Goal: Information Seeking & Learning: Learn about a topic

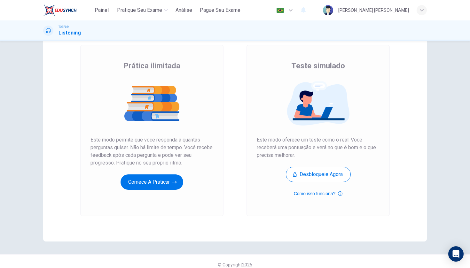
scroll to position [34, 0]
click at [167, 179] on button "Comece a praticar" at bounding box center [152, 182] width 63 height 15
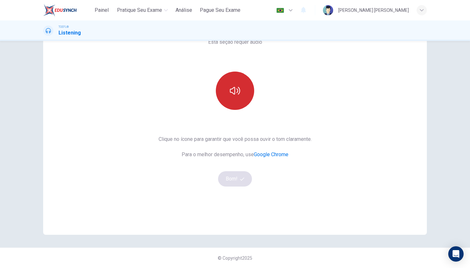
scroll to position [41, 0]
click at [243, 97] on button "button" at bounding box center [235, 91] width 38 height 38
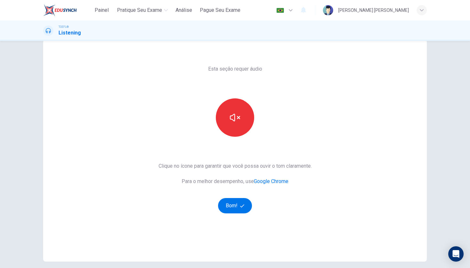
scroll to position [16, 0]
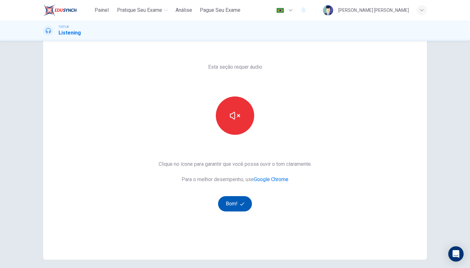
click at [241, 205] on icon "button" at bounding box center [242, 203] width 4 height 3
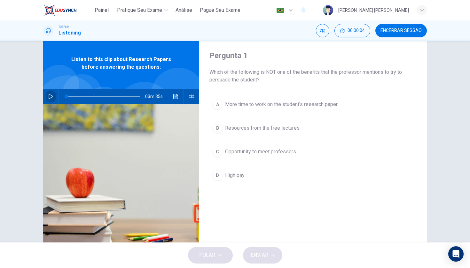
click at [52, 99] on icon "button" at bounding box center [50, 96] width 5 height 5
click at [53, 96] on icon "button" at bounding box center [50, 96] width 5 height 5
drag, startPoint x: 69, startPoint y: 98, endPoint x: 58, endPoint y: 98, distance: 10.9
click at [58, 98] on div "03m 35s" at bounding box center [121, 96] width 156 height 15
click at [51, 96] on icon "button" at bounding box center [51, 96] width 4 height 5
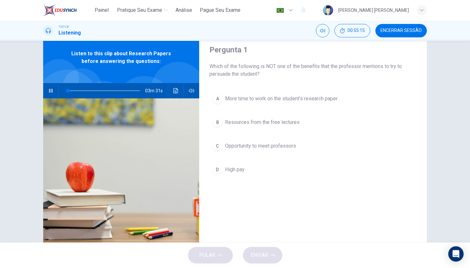
scroll to position [21, 0]
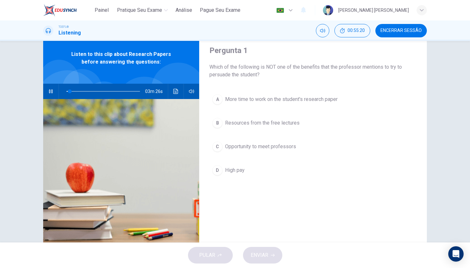
click at [243, 70] on span "Which of the following is NOT one of the benefits that the professor mentions t…" at bounding box center [313, 70] width 207 height 15
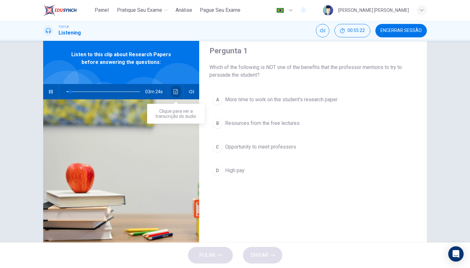
click at [178, 90] on button "Clique para ver a transcrição do áudio" at bounding box center [176, 91] width 10 height 15
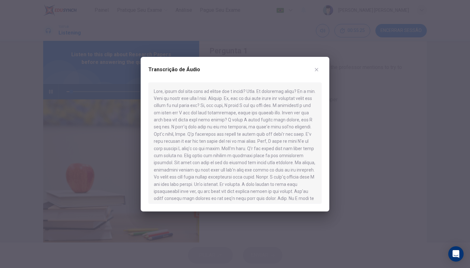
click at [325, 65] on div "Transcrição de Áudio" at bounding box center [235, 134] width 189 height 155
click at [319, 67] on icon "button" at bounding box center [316, 69] width 5 height 5
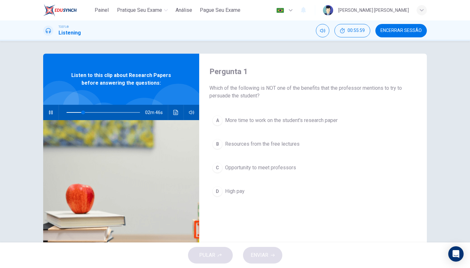
scroll to position [0, 0]
drag, startPoint x: 222, startPoint y: 218, endPoint x: 222, endPoint y: 102, distance: 116.4
click at [222, 102] on div "Pergunta 1 Which of the following is NOT one of the benefits that the professor…" at bounding box center [313, 165] width 228 height 222
click at [218, 91] on span "Which of the following is NOT one of the benefits that the professor mentions t…" at bounding box center [313, 91] width 207 height 15
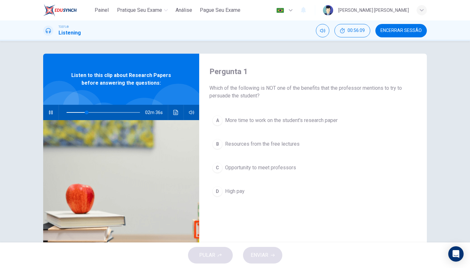
click at [218, 91] on span "Which of the following is NOT one of the benefits that the professor mentions t…" at bounding box center [313, 91] width 207 height 15
drag, startPoint x: 260, startPoint y: 94, endPoint x: 215, endPoint y: 90, distance: 45.3
click at [215, 90] on span "Which of the following is NOT one of the benefits that the professor mentions t…" at bounding box center [313, 91] width 207 height 15
click at [221, 95] on span "Which of the following is NOT one of the benefits that the professor mentions t…" at bounding box center [313, 91] width 207 height 15
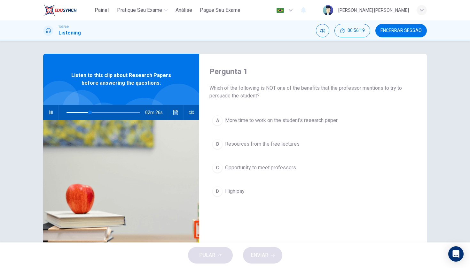
click at [221, 95] on span "Which of the following is NOT one of the benefits that the professor mentions t…" at bounding box center [313, 91] width 207 height 15
drag, startPoint x: 264, startPoint y: 94, endPoint x: 259, endPoint y: 93, distance: 4.4
click at [259, 93] on span "Which of the following is NOT one of the benefits that the professor mentions t…" at bounding box center [313, 91] width 207 height 15
click at [260, 96] on span "Which of the following is NOT one of the benefits that the professor mentions t…" at bounding box center [313, 91] width 207 height 15
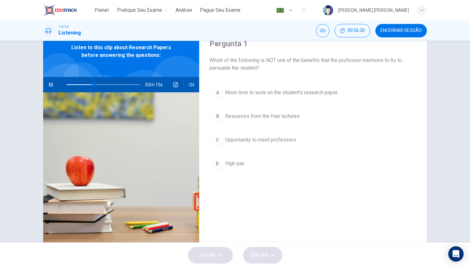
scroll to position [28, 0]
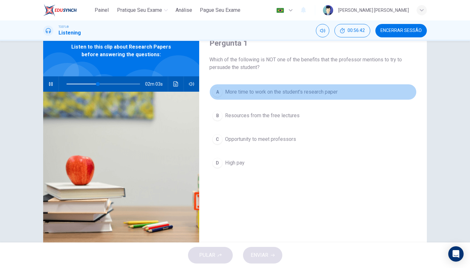
click at [260, 96] on span "More time to work on the student's research paper" at bounding box center [281, 92] width 113 height 8
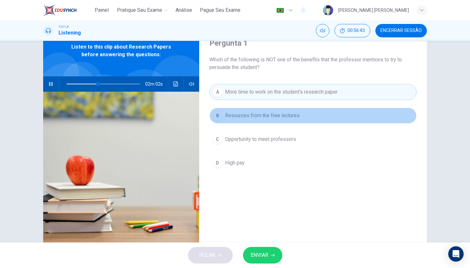
click at [258, 116] on span "Resources from the free lectures" at bounding box center [262, 116] width 75 height 8
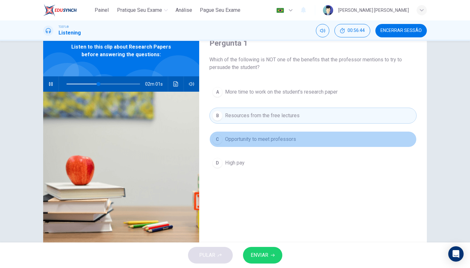
click at [259, 141] on span "Opportunity to meet professors" at bounding box center [260, 140] width 71 height 8
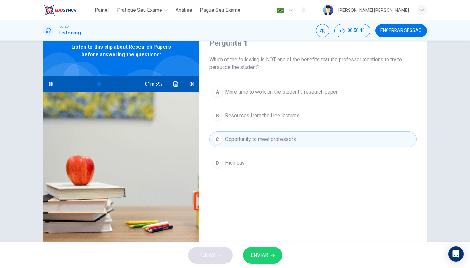
click at [258, 176] on div "A More time to work on the student's research paper B Resources from the free l…" at bounding box center [313, 134] width 207 height 100
click at [249, 162] on button "D High pay" at bounding box center [313, 163] width 207 height 16
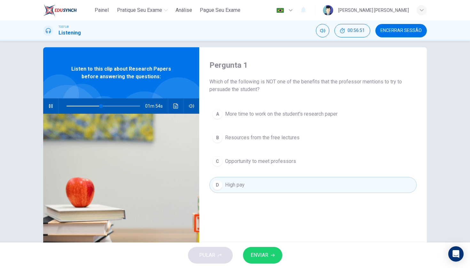
scroll to position [5, 0]
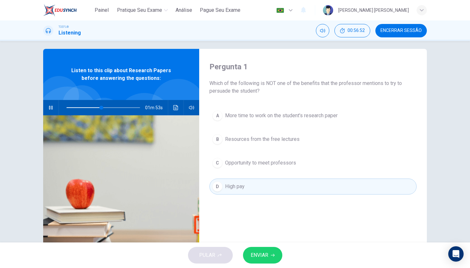
click at [271, 208] on div "Pergunta 1 Which of the following is NOT one of the benefits that the professor…" at bounding box center [313, 160] width 228 height 222
click at [178, 111] on button "Clique para ver a transcrição do áudio" at bounding box center [176, 107] width 10 height 15
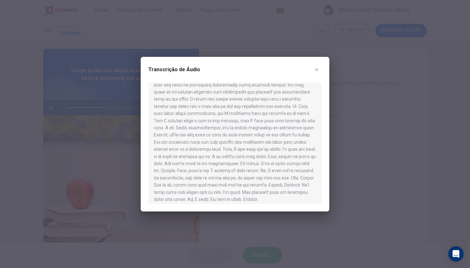
scroll to position [192, 0]
click at [320, 67] on button "button" at bounding box center [317, 70] width 10 height 10
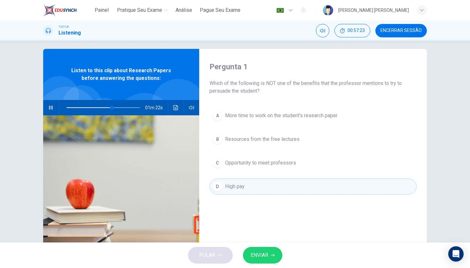
click at [232, 190] on span "High pay" at bounding box center [235, 187] width 20 height 8
click at [212, 186] on button "D High pay" at bounding box center [313, 187] width 207 height 16
click at [215, 186] on div "D" at bounding box center [217, 187] width 10 height 10
click at [234, 229] on div "Pergunta 1 Which of the following is NOT one of the benefits that the professor…" at bounding box center [313, 160] width 228 height 222
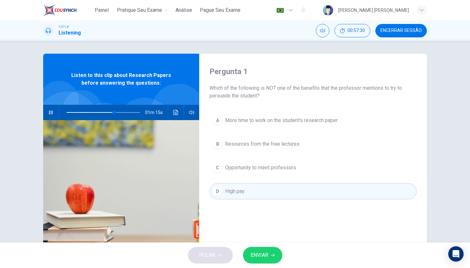
scroll to position [0, 0]
drag, startPoint x: 262, startPoint y: 94, endPoint x: 195, endPoint y: 69, distance: 71.7
click at [195, 69] on div "Pergunta 1 Which of the following is NOT one of the benefits that the professor…" at bounding box center [235, 165] width 384 height 222
click at [212, 70] on h4 "Pergunta 1" at bounding box center [313, 72] width 207 height 10
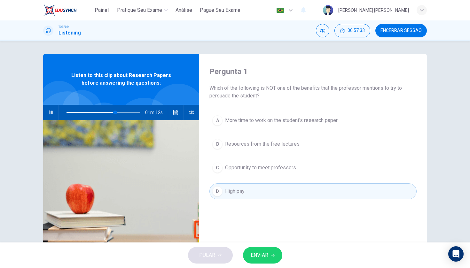
click at [212, 70] on h4 "Pergunta 1" at bounding box center [313, 72] width 207 height 10
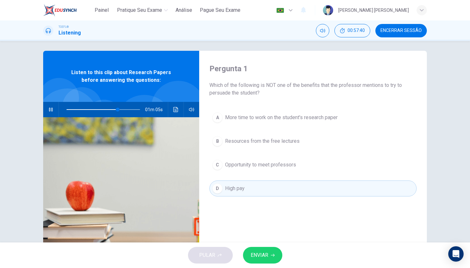
scroll to position [2, 0]
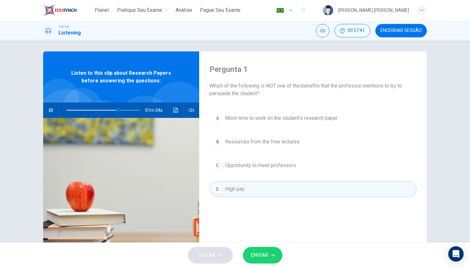
click at [270, 188] on button "D High pay" at bounding box center [313, 189] width 207 height 16
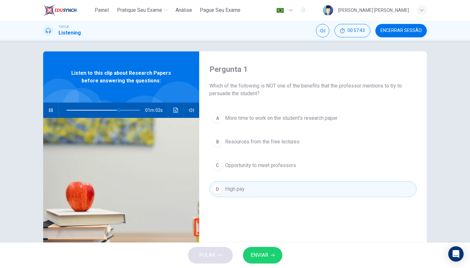
click at [270, 188] on button "D High pay" at bounding box center [313, 189] width 207 height 16
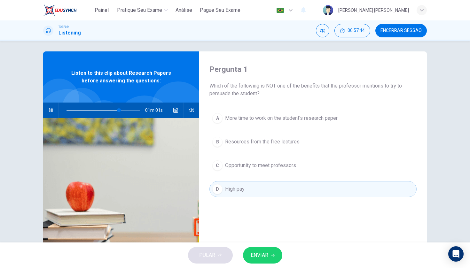
click at [270, 188] on button "D High pay" at bounding box center [313, 189] width 207 height 16
click at [269, 211] on div "Pergunta 1 Which of the following is NOT one of the benefits that the professor…" at bounding box center [313, 163] width 228 height 222
click at [267, 259] on span "ENVIAR" at bounding box center [260, 255] width 18 height 9
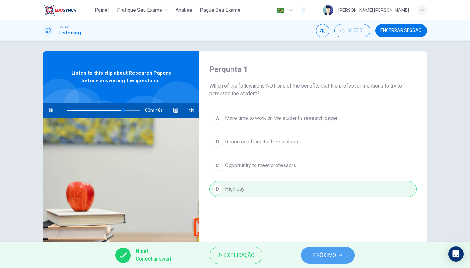
click at [330, 252] on span "PRÓXIMO" at bounding box center [324, 255] width 23 height 9
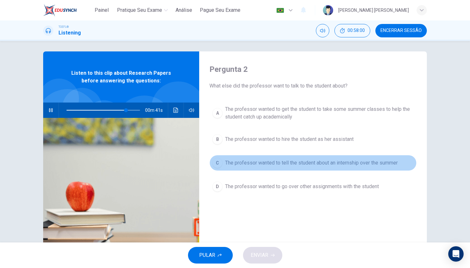
click at [270, 168] on button "C The professor wanted to tell the student about an internship over the summer" at bounding box center [313, 163] width 207 height 16
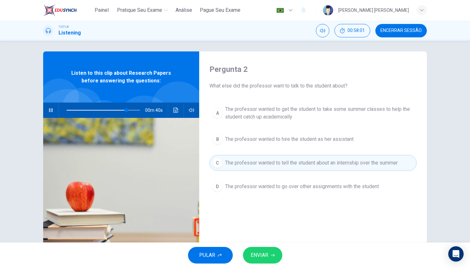
click at [270, 261] on button "ENVIAR" at bounding box center [262, 255] width 39 height 17
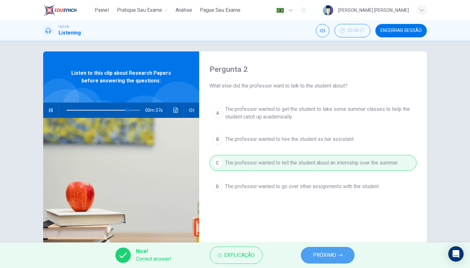
click at [321, 255] on span "PRÓXIMO" at bounding box center [324, 255] width 23 height 9
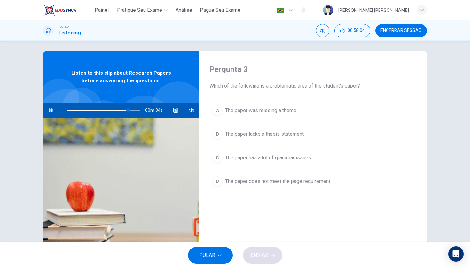
click at [309, 119] on div "A The paper was missing a theme B The paper lacks a thesis statement C The pape…" at bounding box center [313, 153] width 207 height 100
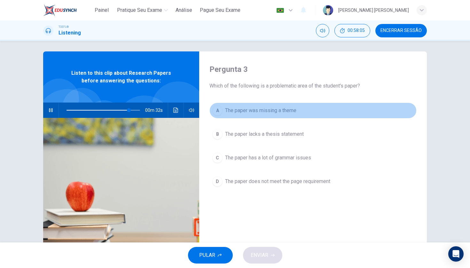
click at [268, 104] on button "A The paper was missing a theme" at bounding box center [313, 111] width 207 height 16
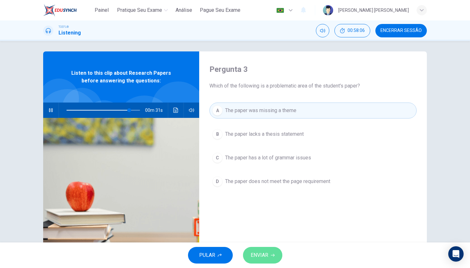
click at [262, 264] on button "ENVIAR" at bounding box center [262, 255] width 39 height 17
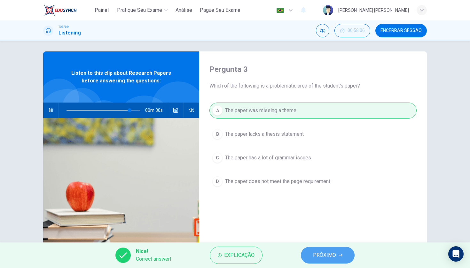
click at [321, 250] on button "PRÓXIMO" at bounding box center [328, 255] width 54 height 17
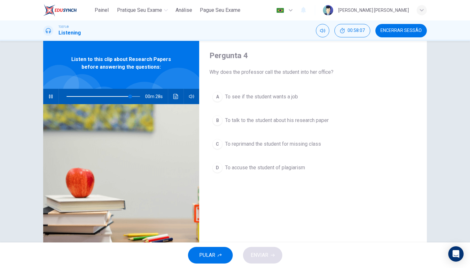
scroll to position [17, 0]
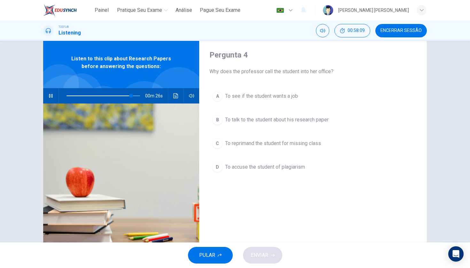
click at [249, 117] on span "To talk to the student about his research paper" at bounding box center [277, 120] width 104 height 8
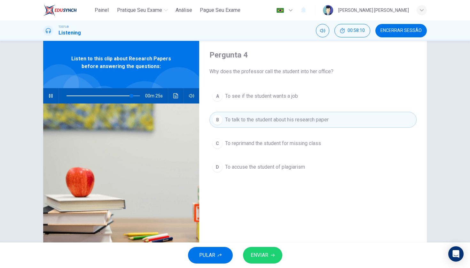
click at [268, 251] on span "ENVIAR" at bounding box center [260, 255] width 18 height 9
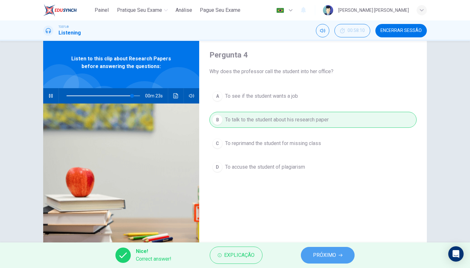
click at [318, 249] on button "PRÓXIMO" at bounding box center [328, 255] width 54 height 17
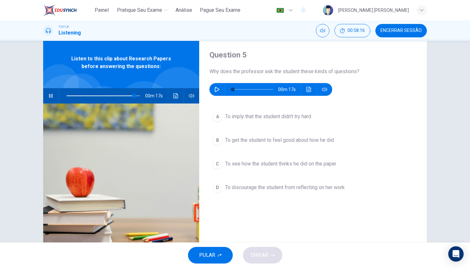
click at [286, 166] on span "To see how the student thinks he did on the paper" at bounding box center [280, 164] width 111 height 8
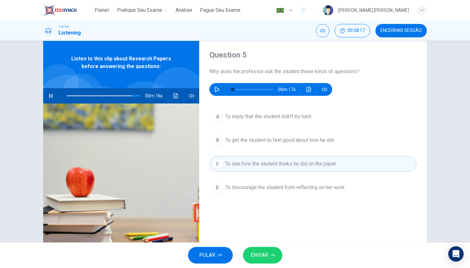
type input "93"
click at [221, 88] on button "button" at bounding box center [217, 89] width 10 height 13
type input "0"
type input "93"
type input "6"
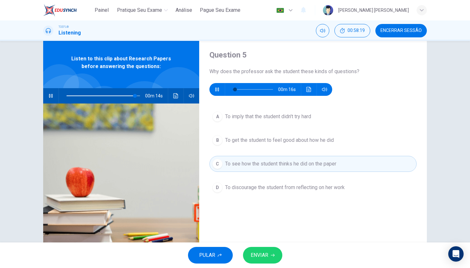
type input "94"
type input "11"
click at [50, 98] on icon "button" at bounding box center [50, 95] width 5 height 5
type input "94"
type input "17"
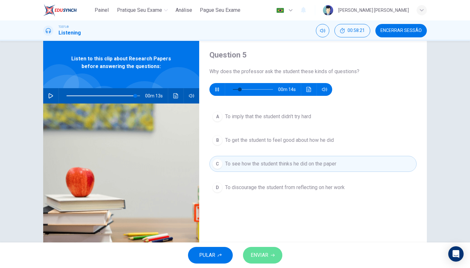
click at [265, 262] on button "ENVIAR" at bounding box center [262, 255] width 39 height 17
type input "94"
type input "23"
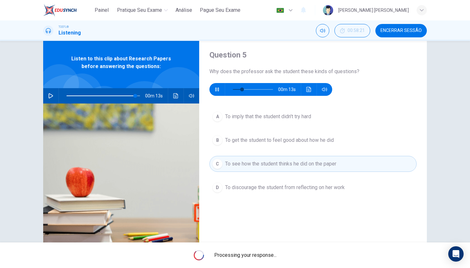
type input "94"
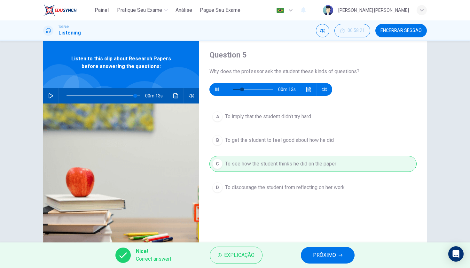
type input "29"
click at [329, 250] on button "PRÓXIMO" at bounding box center [328, 255] width 54 height 17
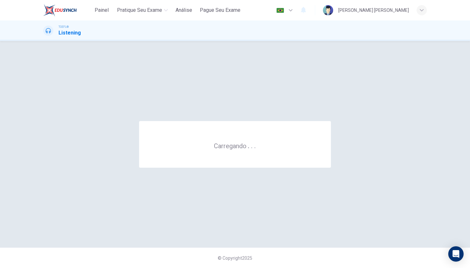
scroll to position [0, 0]
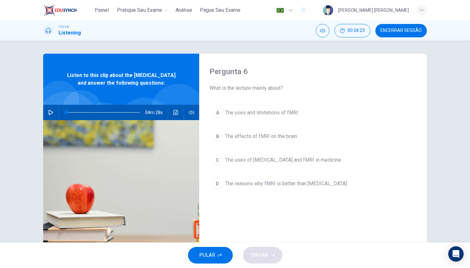
click at [52, 115] on icon "button" at bounding box center [50, 112] width 5 height 5
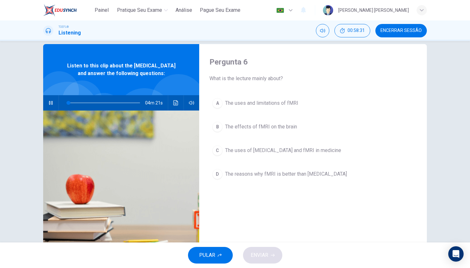
scroll to position [8, 0]
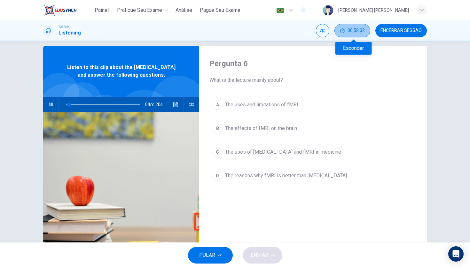
click at [357, 30] on span "00:58:32" at bounding box center [356, 30] width 17 height 5
click at [366, 30] on icon "Mostrar" at bounding box center [363, 30] width 5 height 5
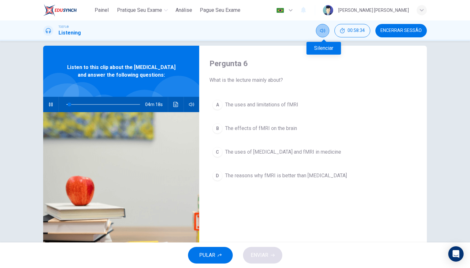
click at [329, 32] on button "Silenciar" at bounding box center [322, 30] width 13 height 13
click at [329, 32] on button "Desilenciar" at bounding box center [322, 30] width 13 height 13
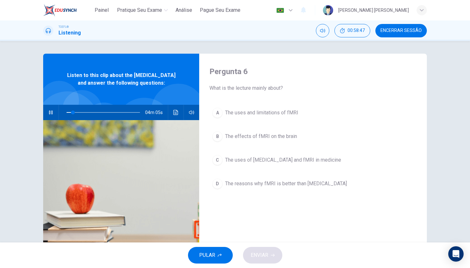
scroll to position [0, 0]
click at [320, 160] on button "C The uses of MRI and fMRI in medicine" at bounding box center [313, 160] width 207 height 16
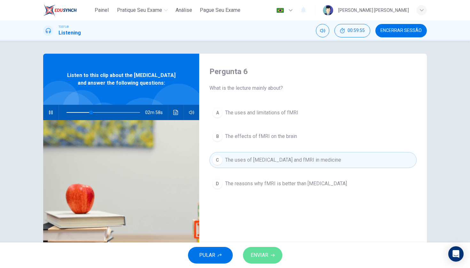
click at [255, 252] on span "ENVIAR" at bounding box center [260, 255] width 18 height 9
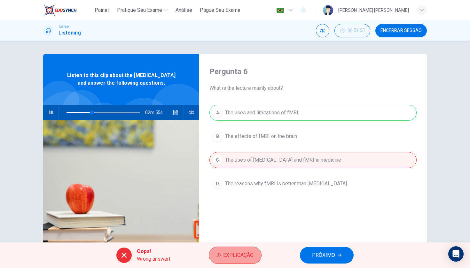
click at [254, 252] on span "Explicação" at bounding box center [238, 255] width 30 height 9
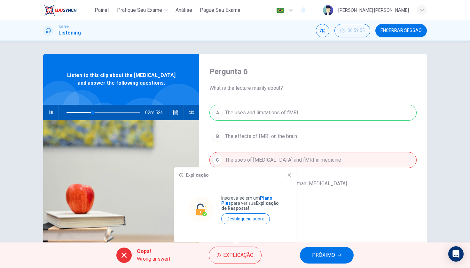
click at [285, 176] on div "Explicação" at bounding box center [235, 175] width 113 height 5
click at [287, 176] on icon at bounding box center [289, 175] width 5 height 5
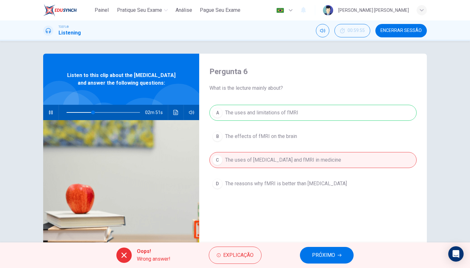
click at [293, 116] on div "A The uses and limitations of fMRI B The effects of fMRI on the brain C The use…" at bounding box center [313, 155] width 207 height 100
click at [325, 252] on span "PRÓXIMO" at bounding box center [323, 255] width 23 height 9
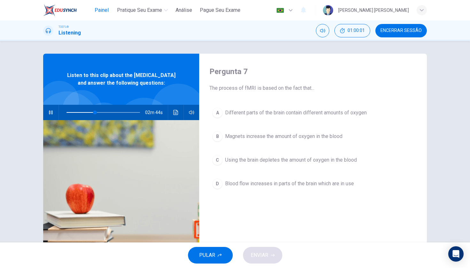
type input "39"
click at [104, 8] on span "Painel" at bounding box center [102, 10] width 14 height 8
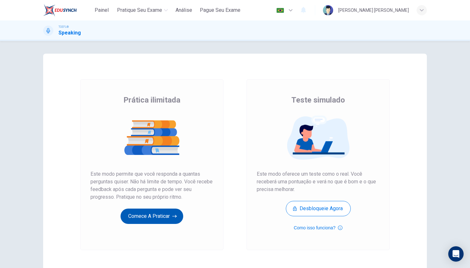
click at [172, 213] on button "Comece a praticar" at bounding box center [152, 216] width 63 height 15
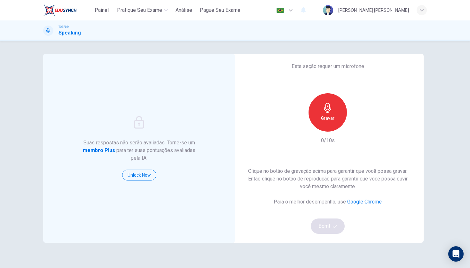
scroll to position [14, 0]
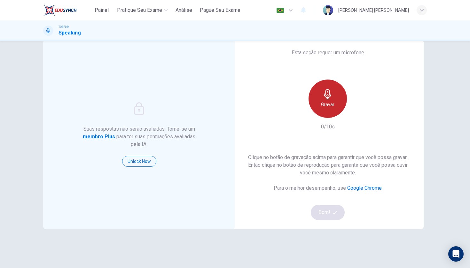
click at [329, 97] on icon "button" at bounding box center [328, 94] width 10 height 10
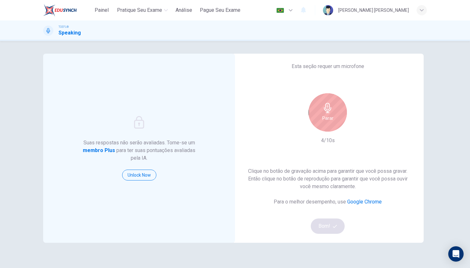
scroll to position [0, 0]
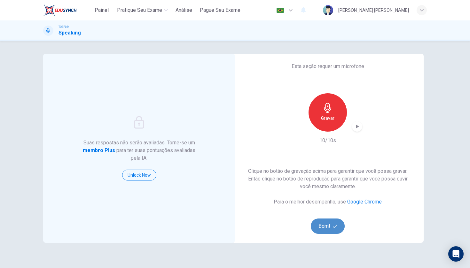
click at [328, 228] on button "Bom!" at bounding box center [328, 226] width 34 height 15
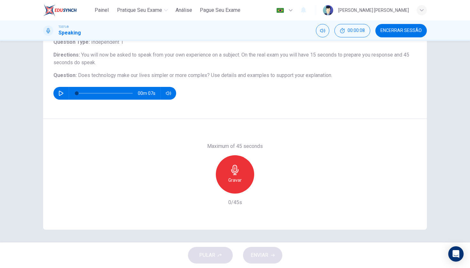
scroll to position [46, 0]
click at [63, 93] on icon "button" at bounding box center [61, 93] width 5 height 5
type input "0"
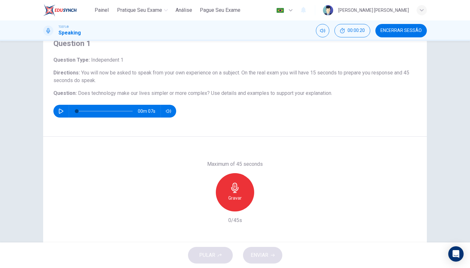
scroll to position [24, 0]
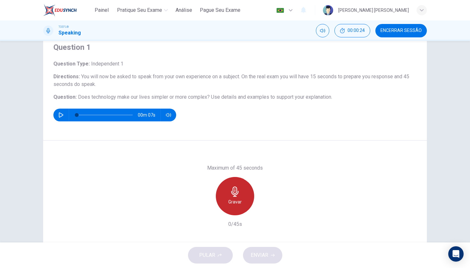
click at [238, 183] on div "Gravar" at bounding box center [235, 196] width 38 height 38
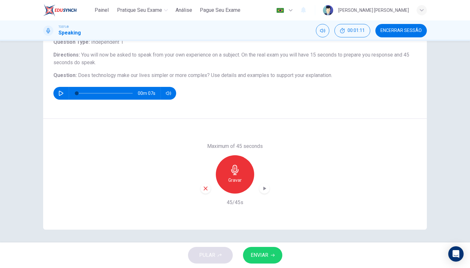
scroll to position [46, 0]
click at [260, 251] on span "ENVIAR" at bounding box center [260, 255] width 18 height 9
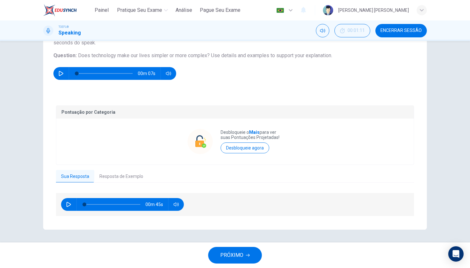
scroll to position [66, 0]
click at [67, 204] on icon "button" at bounding box center [69, 204] width 4 height 5
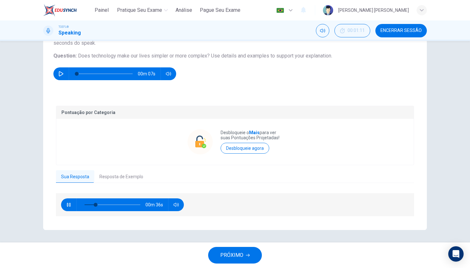
drag, startPoint x: 110, startPoint y: 113, endPoint x: 51, endPoint y: 115, distance: 58.9
click at [51, 115] on div "Pontuação por Categoria Desbloqueie o Mais para ver suas Pontuações Projetadas!…" at bounding box center [235, 161] width 384 height 137
click at [69, 115] on p "Pontuação por Categoria" at bounding box center [234, 112] width 347 height 5
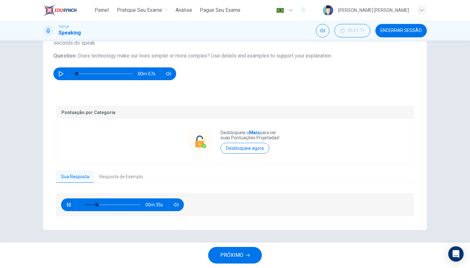
click at [69, 115] on p "Pontuação por Categoria" at bounding box center [234, 112] width 347 height 5
click at [189, 216] on span at bounding box center [188, 217] width 4 height 4
drag, startPoint x: 275, startPoint y: 139, endPoint x: 219, endPoint y: 141, distance: 56.7
click at [218, 141] on div "Desbloqueie o Mais para ver suas Pontuações Projetadas! Desbloqueie agora" at bounding box center [234, 142] width 95 height 46
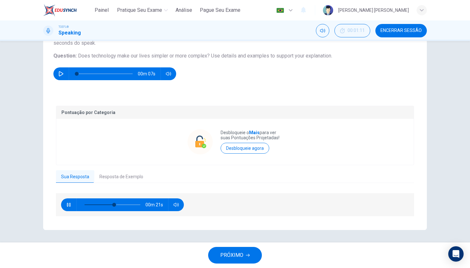
click at [234, 139] on p "Desbloqueie o Mais para ver suas Pontuações Projetadas!" at bounding box center [252, 135] width 62 height 10
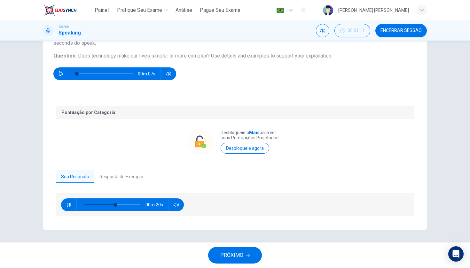
click at [234, 139] on p "Desbloqueie o Mais para ver suas Pontuações Projetadas!" at bounding box center [252, 135] width 62 height 10
drag, startPoint x: 219, startPoint y: 133, endPoint x: 256, endPoint y: 139, distance: 37.6
click at [256, 139] on div "Desbloqueie o Mais para ver suas Pontuações Projetadas! Desbloqueie agora" at bounding box center [234, 142] width 95 height 46
click at [259, 139] on p "Desbloqueie o Mais para ver suas Pontuações Projetadas!" at bounding box center [252, 135] width 62 height 10
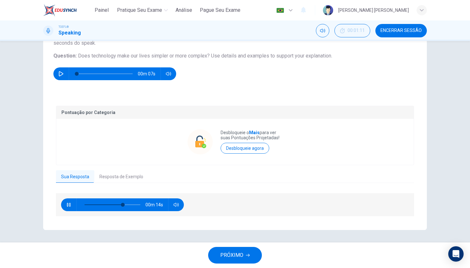
click at [259, 139] on p "Desbloqueie o Mais para ver suas Pontuações Projetadas!" at bounding box center [252, 135] width 62 height 10
click at [246, 138] on p "Desbloqueie o Mais para ver suas Pontuações Projetadas!" at bounding box center [252, 135] width 62 height 10
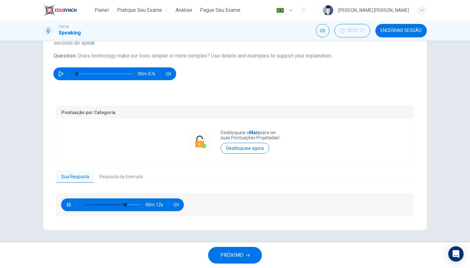
click at [224, 137] on p "Desbloqueie o Mais para ver suas Pontuações Projetadas!" at bounding box center [252, 135] width 62 height 10
drag, startPoint x: 222, startPoint y: 133, endPoint x: 283, endPoint y: 136, distance: 60.8
click at [283, 136] on div "Pontuação por Categoria Desbloqueie o Mais para ver suas Pontuações Projetadas!…" at bounding box center [235, 135] width 358 height 59
drag, startPoint x: 279, startPoint y: 138, endPoint x: 215, endPoint y: 127, distance: 65.2
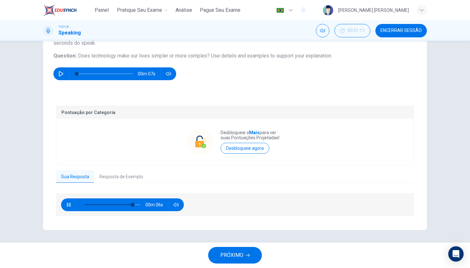
click at [215, 127] on div "Desbloqueie o Mais para ver suas Pontuações Projetadas! Desbloqueie agora" at bounding box center [234, 142] width 95 height 46
drag, startPoint x: 221, startPoint y: 132, endPoint x: 273, endPoint y: 140, distance: 52.4
click at [273, 140] on p "Desbloqueie o Mais para ver suas Pontuações Projetadas!" at bounding box center [252, 135] width 62 height 10
type input "95"
click at [117, 173] on button "Resposta de Exemplo" at bounding box center [121, 176] width 54 height 13
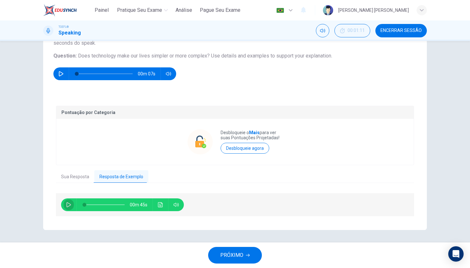
click at [67, 206] on icon "button" at bounding box center [68, 204] width 5 height 5
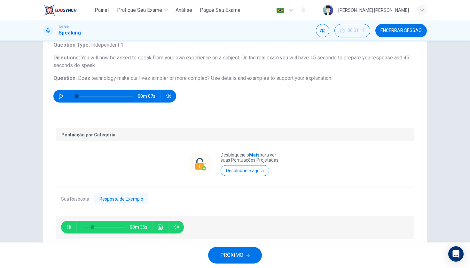
scroll to position [43, 0]
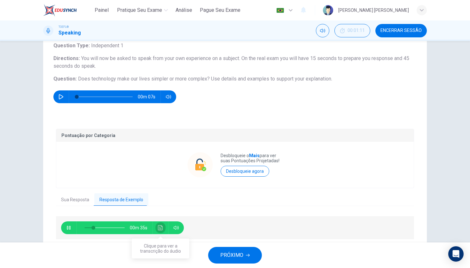
click at [162, 231] on button "Clique para ver a transcrição do áudio" at bounding box center [160, 228] width 10 height 13
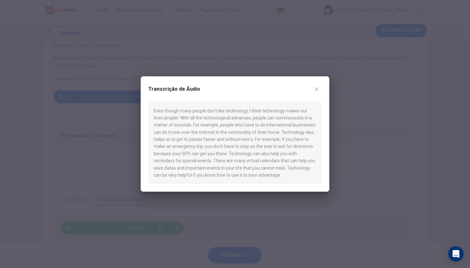
drag, startPoint x: 247, startPoint y: 174, endPoint x: 149, endPoint y: 130, distance: 107.2
click at [149, 130] on div "Even though many people don't like technology, I think technology makes our liv…" at bounding box center [234, 143] width 173 height 83
click at [166, 135] on div "Even though many people don't like technology, I think technology makes our liv…" at bounding box center [234, 143] width 173 height 83
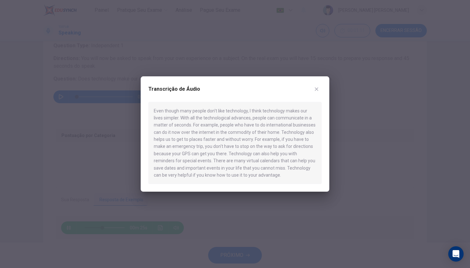
click at [220, 140] on div "Even though many people don't like technology, I think technology makes our liv…" at bounding box center [234, 143] width 173 height 83
click at [244, 179] on div "Even though many people don't like technology, I think technology makes our liv…" at bounding box center [234, 143] width 173 height 83
drag, startPoint x: 154, startPoint y: 155, endPoint x: 205, endPoint y: 155, distance: 51.8
click at [206, 155] on div "Even though many people don't like technology, I think technology makes our liv…" at bounding box center [234, 143] width 173 height 83
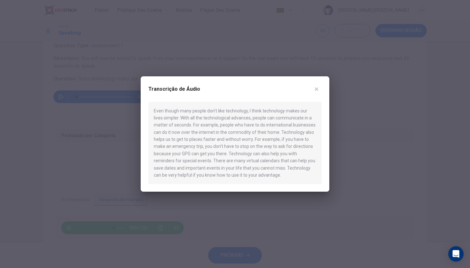
click at [186, 160] on div "Even though many people don't like technology, I think technology makes our liv…" at bounding box center [234, 143] width 173 height 83
drag, startPoint x: 253, startPoint y: 168, endPoint x: 201, endPoint y: 174, distance: 52.8
click at [201, 174] on div "Even though many people don't like technology, I think technology makes our liv…" at bounding box center [234, 143] width 173 height 83
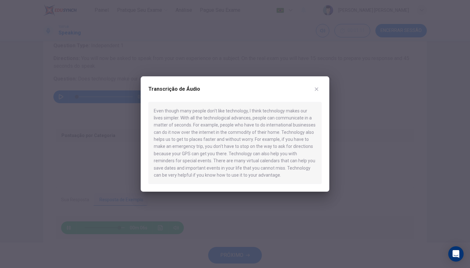
click at [229, 174] on div "Even though many people don't like technology, I think technology makes our liv…" at bounding box center [234, 143] width 173 height 83
click at [315, 92] on icon "button" at bounding box center [316, 89] width 5 height 5
type input "0"
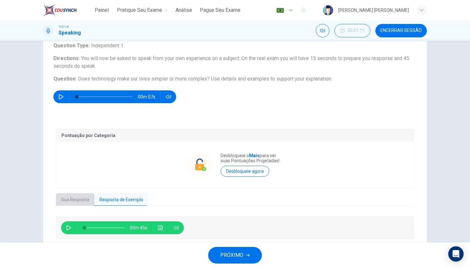
click at [85, 201] on button "Sua Resposta" at bounding box center [75, 200] width 38 height 13
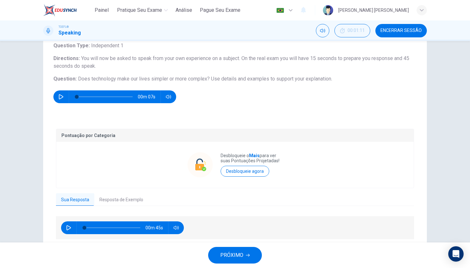
click at [227, 250] on button "PRÓXIMO" at bounding box center [235, 255] width 54 height 17
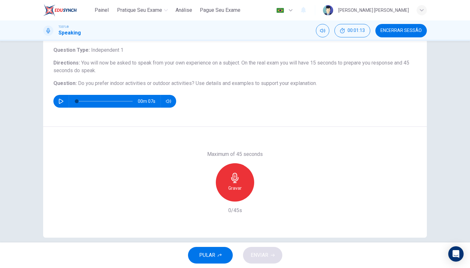
scroll to position [39, 0]
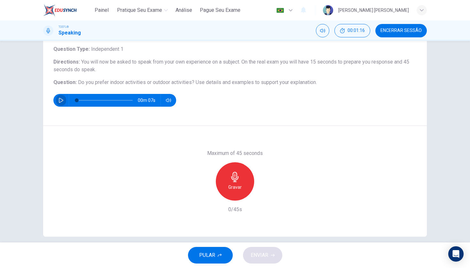
click at [58, 104] on button "button" at bounding box center [61, 100] width 10 height 13
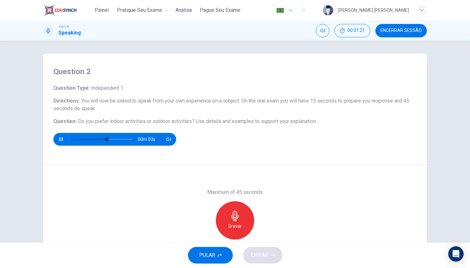
scroll to position [0, 0]
type input "81"
click at [391, 28] on span "Encerrar Sessão" at bounding box center [401, 30] width 41 height 5
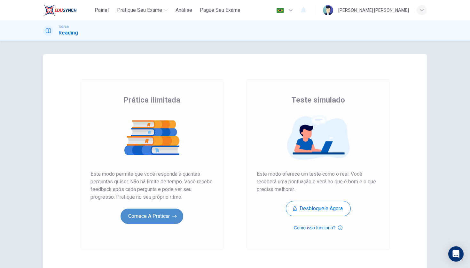
click at [160, 221] on button "Comece a praticar" at bounding box center [152, 216] width 63 height 15
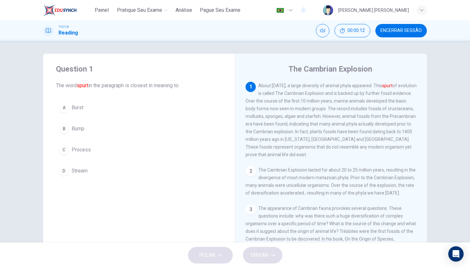
click at [170, 102] on button "A Burst" at bounding box center [139, 108] width 166 height 16
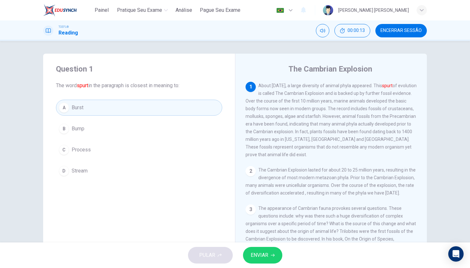
click at [270, 257] on button "ENVIAR" at bounding box center [262, 255] width 39 height 17
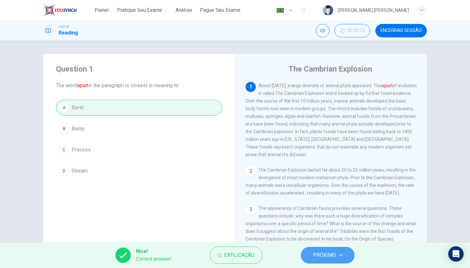
click at [306, 257] on button "PRÓXIMO" at bounding box center [328, 255] width 54 height 17
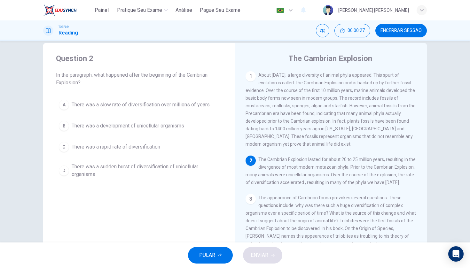
scroll to position [12, 0]
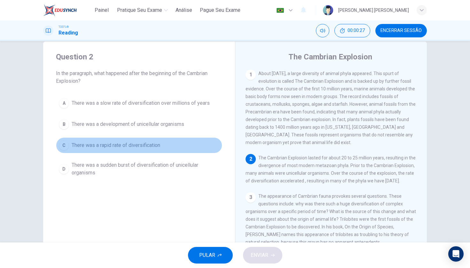
click at [192, 142] on button "C There was a rapid rate of diversification" at bounding box center [139, 146] width 166 height 16
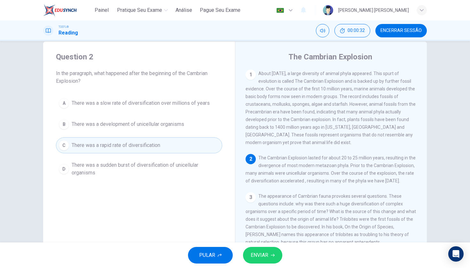
click at [196, 166] on span "There was a sudden burst of diversification of unicellular organisms" at bounding box center [146, 169] width 148 height 15
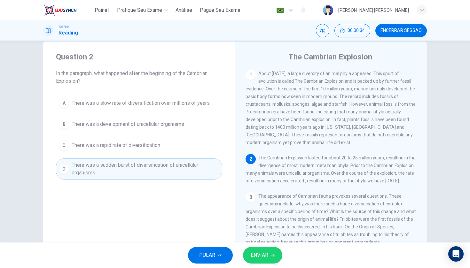
click at [194, 151] on button "C There was a rapid rate of diversification" at bounding box center [139, 146] width 166 height 16
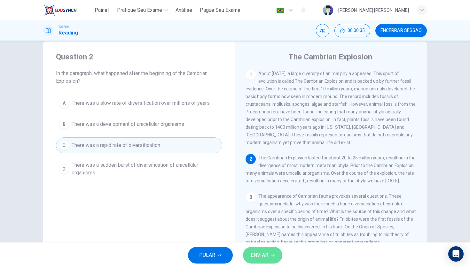
click at [265, 258] on span "ENVIAR" at bounding box center [260, 255] width 18 height 9
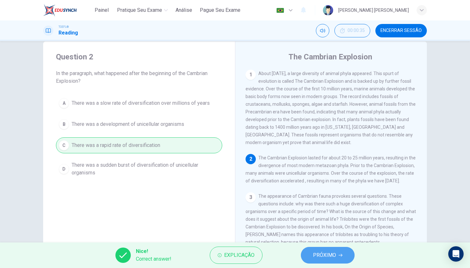
click at [327, 253] on span "PRÓXIMO" at bounding box center [324, 255] width 23 height 9
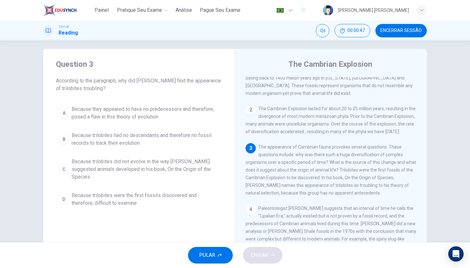
scroll to position [3, 0]
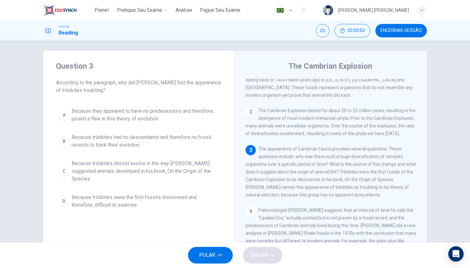
click at [182, 115] on span "Because they appeared to have no predecessors and therefore, posed a flaw in th…" at bounding box center [146, 114] width 148 height 15
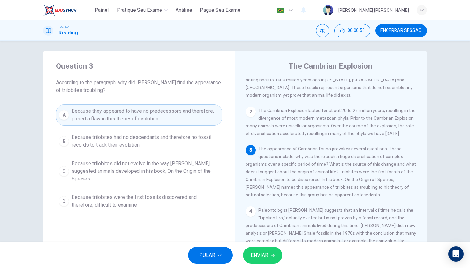
click at [198, 172] on span "Because trilobites did not evolve in the way Darwin suggested animals developed…" at bounding box center [146, 171] width 148 height 23
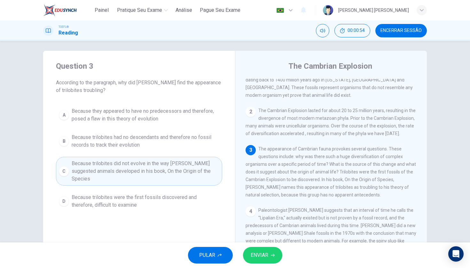
click at [261, 257] on span "ENVIAR" at bounding box center [260, 255] width 18 height 9
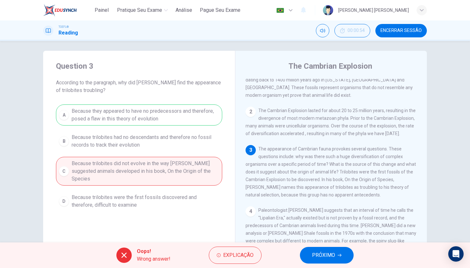
click at [199, 115] on div "A Because they appeared to have no predecessors and therefore, posed a flaw in …" at bounding box center [139, 158] width 166 height 107
click at [323, 256] on span "PRÓXIMO" at bounding box center [323, 255] width 23 height 9
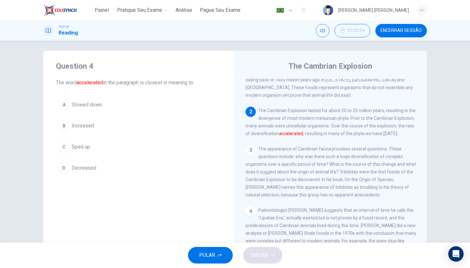
scroll to position [84, 0]
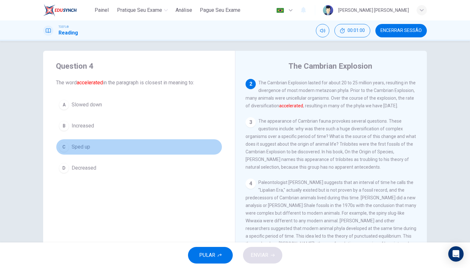
click at [129, 152] on button "C Sped up" at bounding box center [139, 147] width 166 height 16
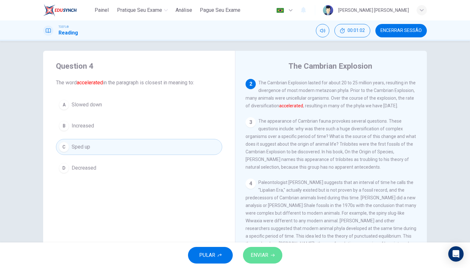
click at [274, 252] on button "ENVIAR" at bounding box center [262, 255] width 39 height 17
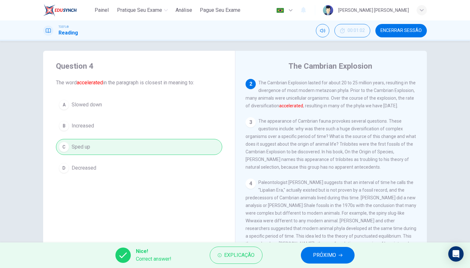
click at [322, 258] on span "PRÓXIMO" at bounding box center [324, 255] width 23 height 9
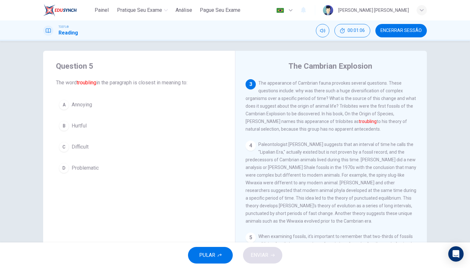
scroll to position [122, 0]
click at [151, 166] on button "D Problematic" at bounding box center [139, 168] width 166 height 16
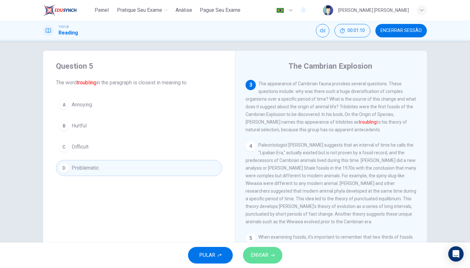
click at [272, 254] on icon "button" at bounding box center [273, 256] width 4 height 4
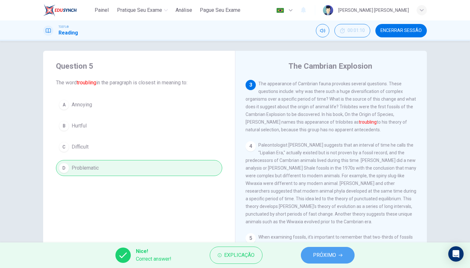
click at [332, 262] on button "PRÓXIMO" at bounding box center [328, 255] width 54 height 17
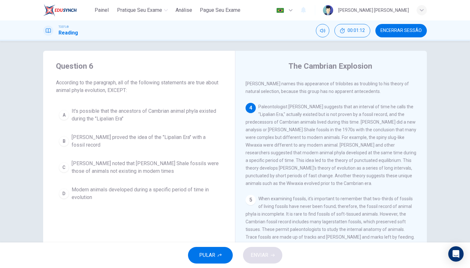
scroll to position [161, 0]
click at [120, 186] on button "D Modern animals developed during a specific period of time in evolution" at bounding box center [139, 193] width 166 height 21
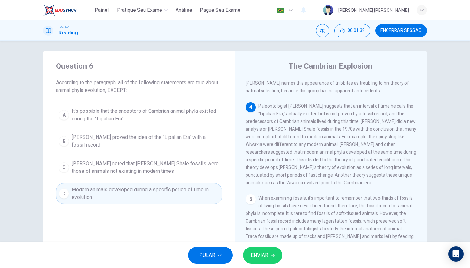
click at [248, 251] on button "ENVIAR" at bounding box center [262, 255] width 39 height 17
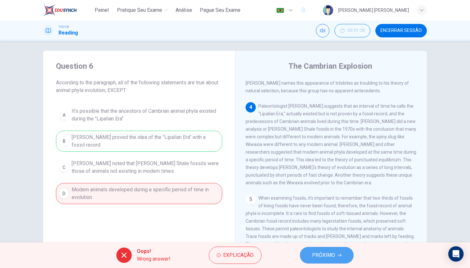
click at [319, 263] on button "PRÓXIMO" at bounding box center [327, 255] width 54 height 17
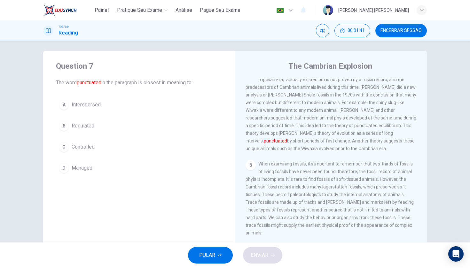
scroll to position [195, 0]
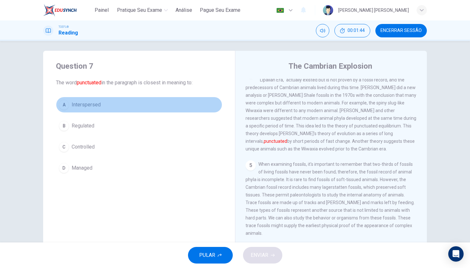
click at [150, 101] on button "A Interspersed" at bounding box center [139, 105] width 166 height 16
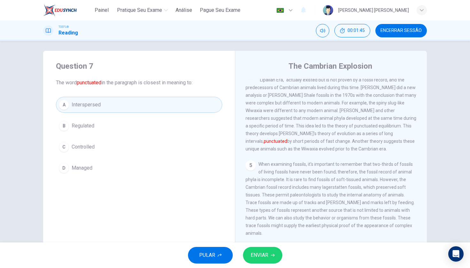
click at [267, 266] on div "PULAR ENVIAR" at bounding box center [235, 256] width 470 height 26
click at [267, 252] on span "ENVIAR" at bounding box center [260, 255] width 18 height 9
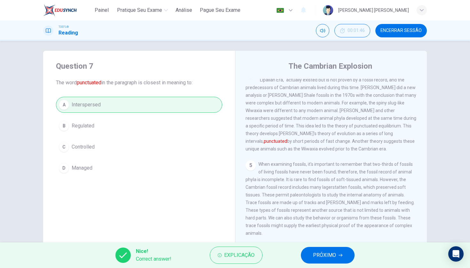
click at [309, 252] on button "PRÓXIMO" at bounding box center [328, 255] width 54 height 17
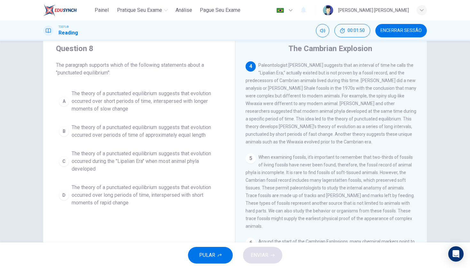
scroll to position [25, 0]
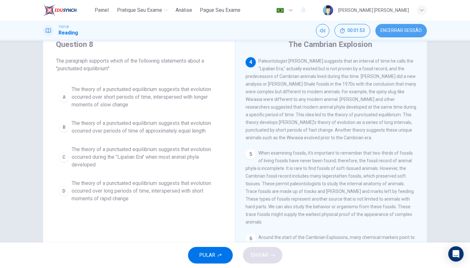
click at [402, 32] on span "Encerrar Sessão" at bounding box center [401, 30] width 41 height 5
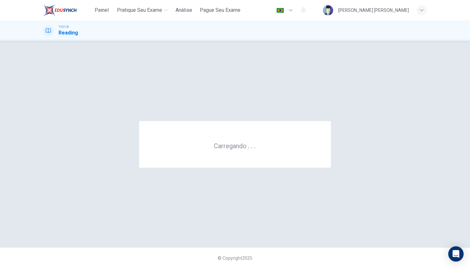
scroll to position [0, 0]
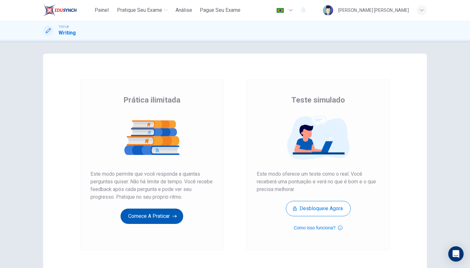
click at [169, 213] on button "Comece a praticar" at bounding box center [152, 216] width 63 height 15
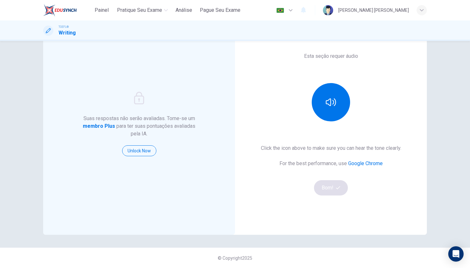
scroll to position [41, 0]
click at [341, 110] on button "button" at bounding box center [331, 102] width 38 height 38
click at [334, 186] on button "Bom!" at bounding box center [331, 187] width 34 height 15
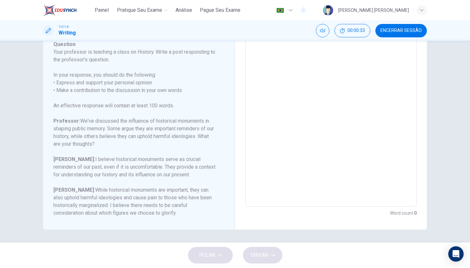
scroll to position [71, 0]
